Goal: Navigation & Orientation: Understand site structure

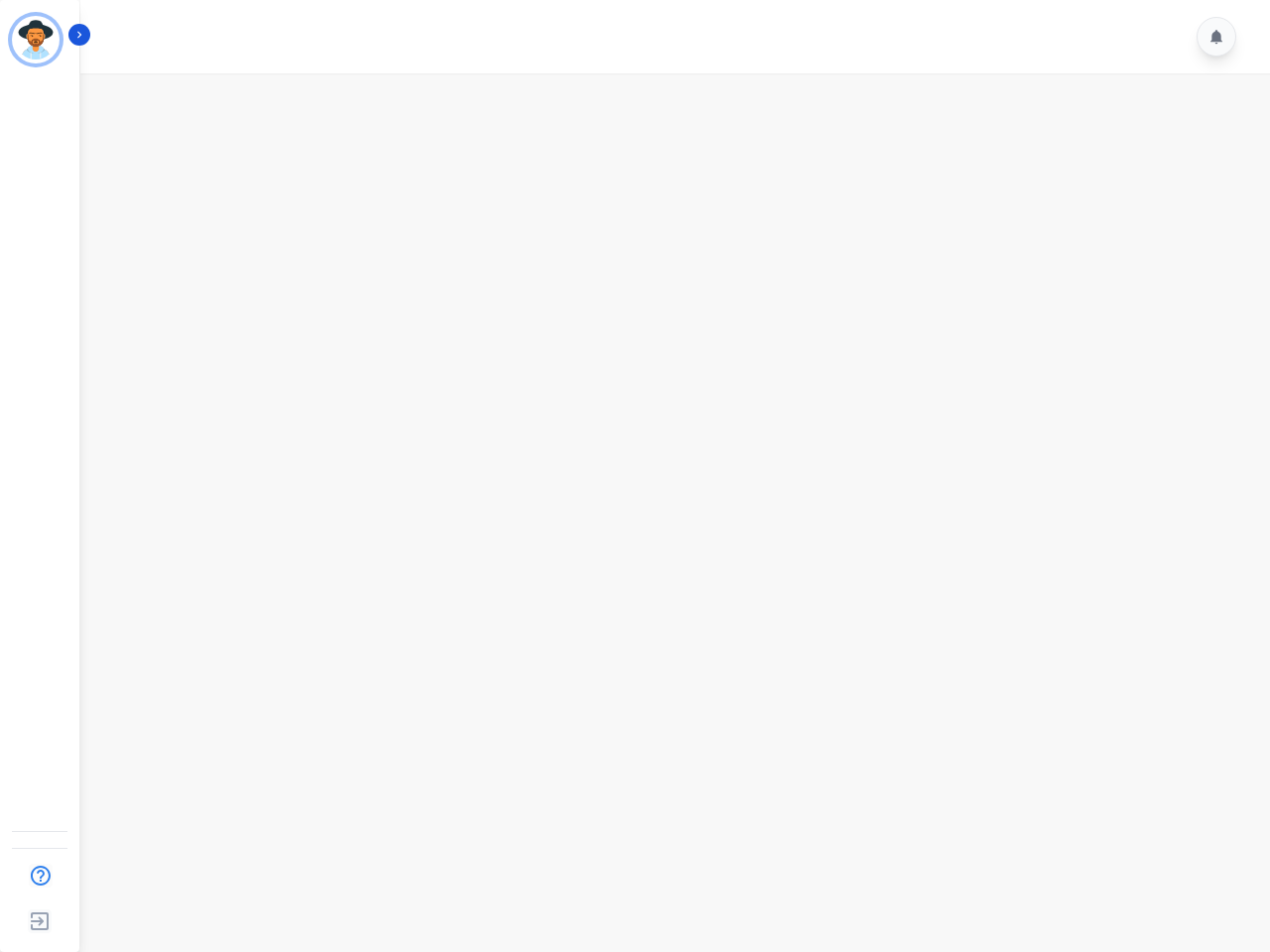
click at [36, 40] on img "Sidebar" at bounding box center [36, 40] width 48 height 48
click at [40, 875] on img "Sidebar" at bounding box center [40, 875] width 37 height 38
click at [40, 921] on img "Sidebar" at bounding box center [40, 921] width 36 height 38
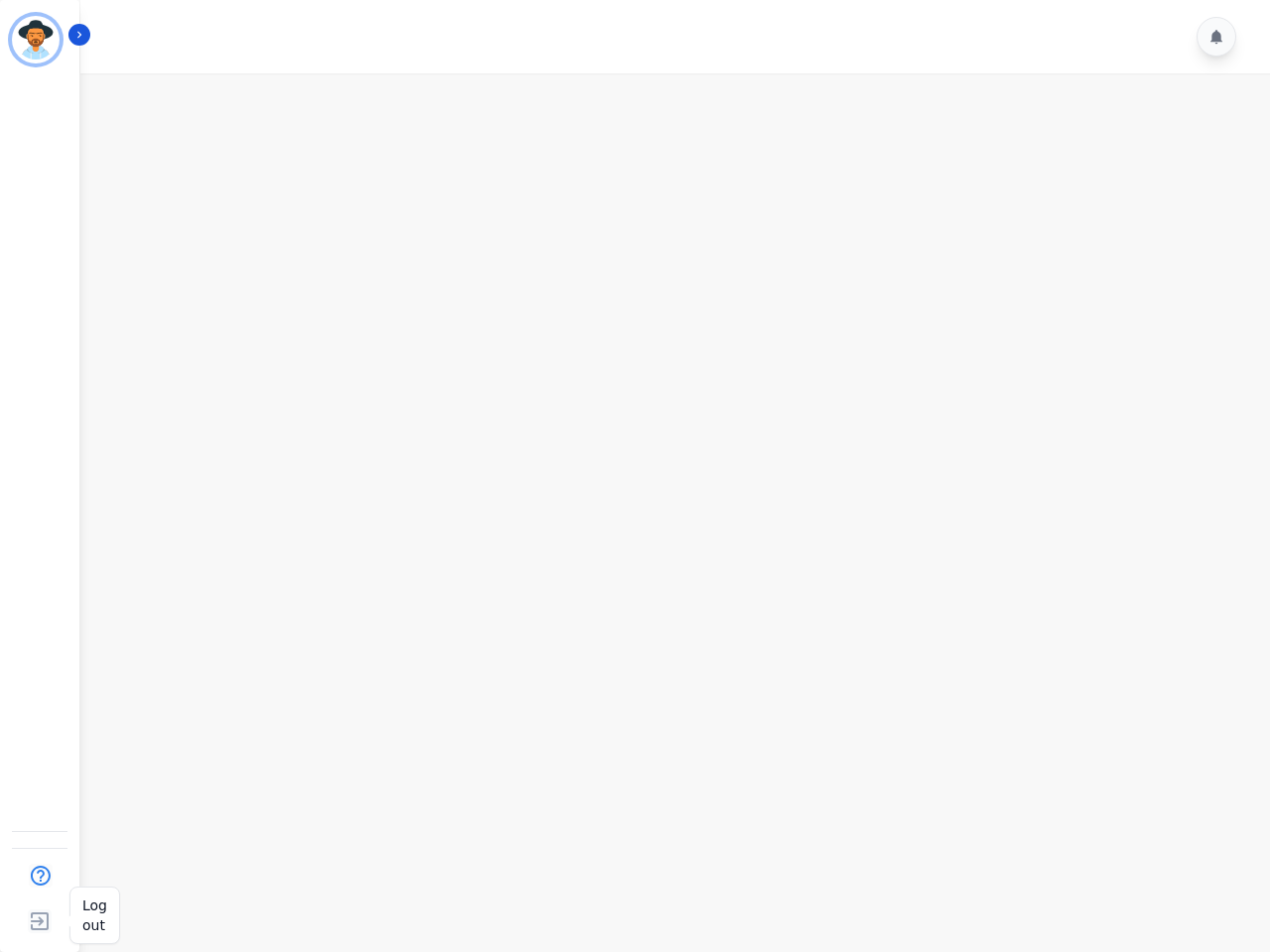
click at [40, 921] on img "Sidebar" at bounding box center [40, 921] width 36 height 38
click at [80, 35] on icon "Sidebar" at bounding box center [80, 35] width 14 height 14
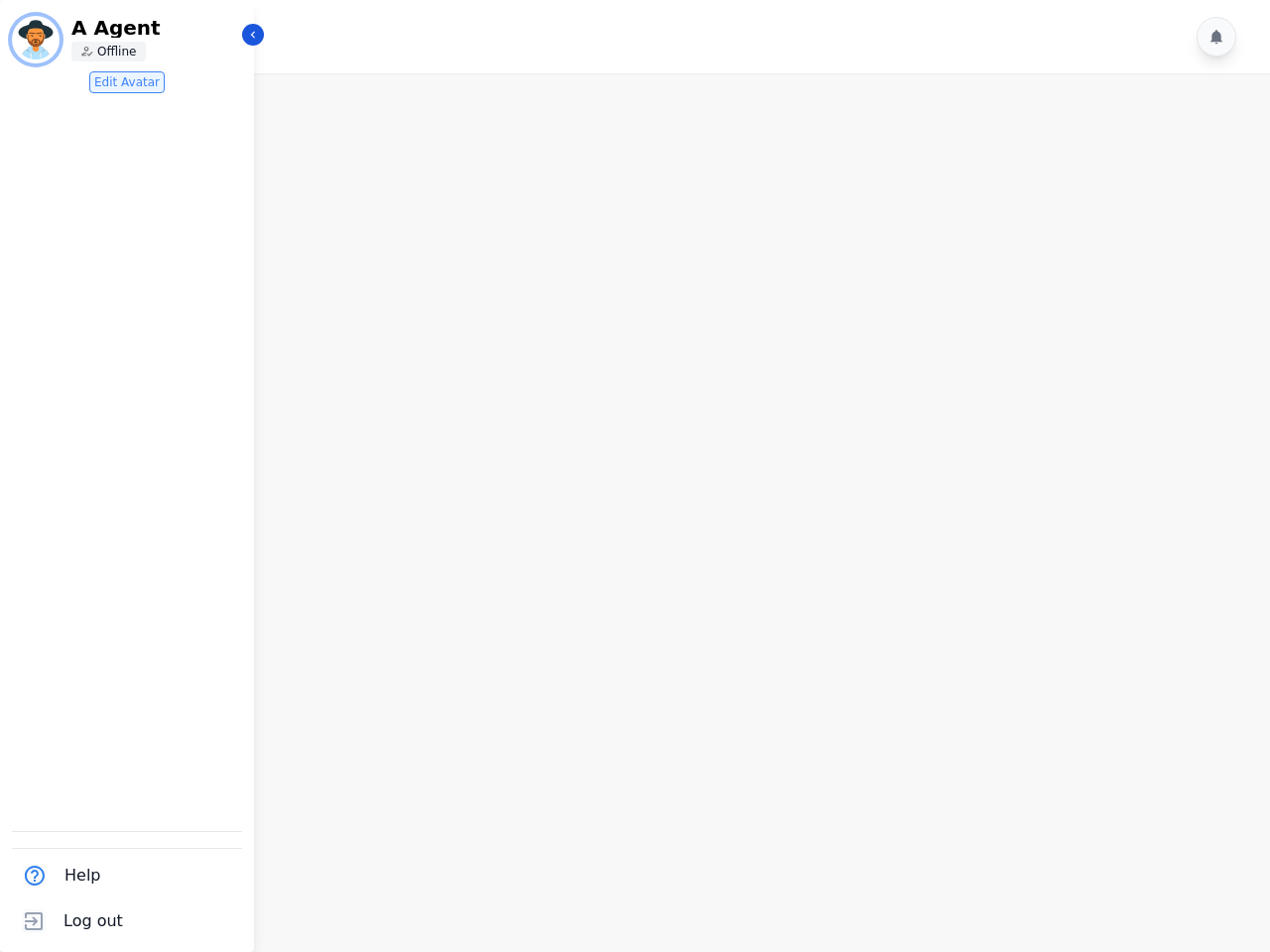
click at [1216, 37] on icon at bounding box center [1216, 37] width 12 height 14
